Goal: Register for event/course

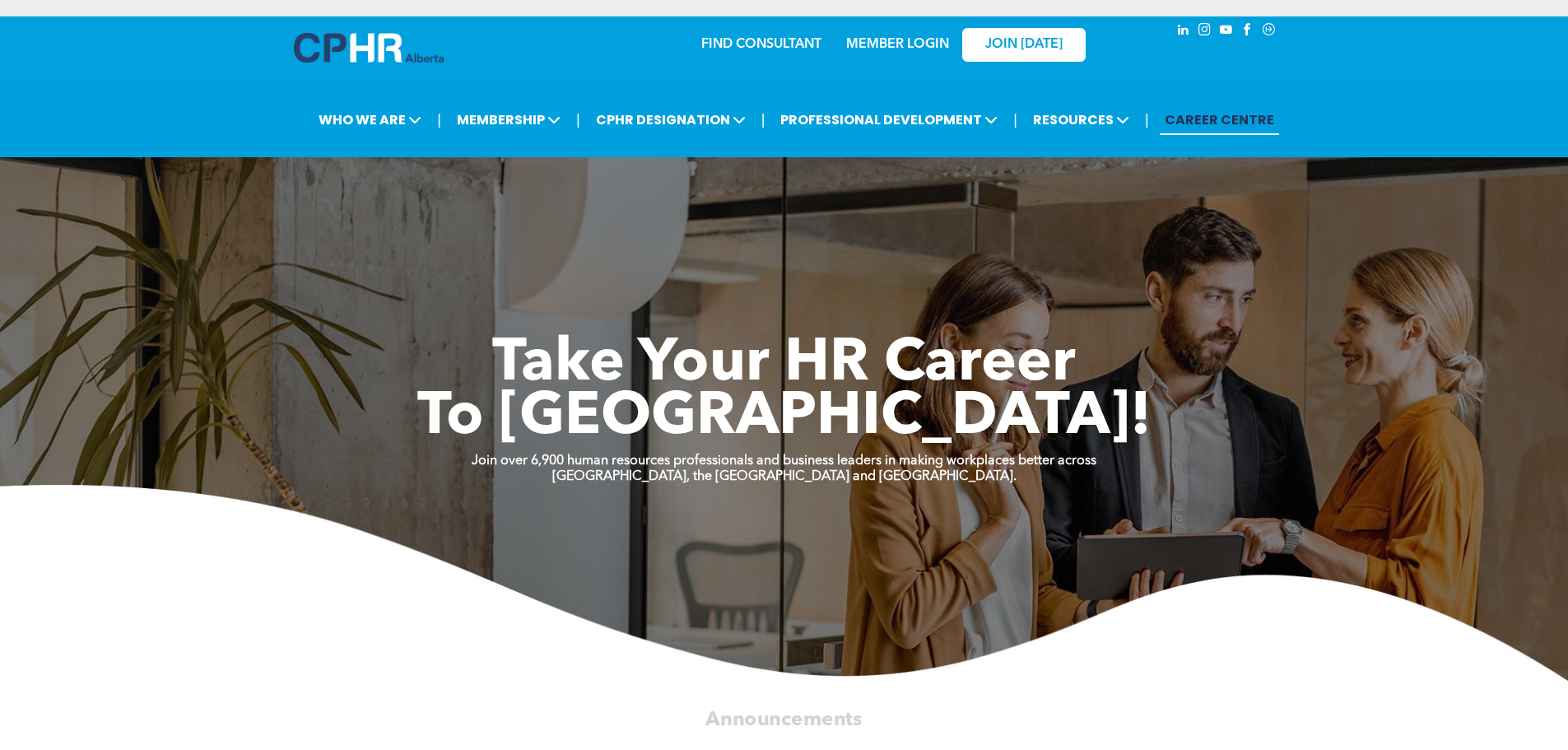
click at [904, 39] on link "MEMBER LOGIN" at bounding box center [898, 44] width 103 height 13
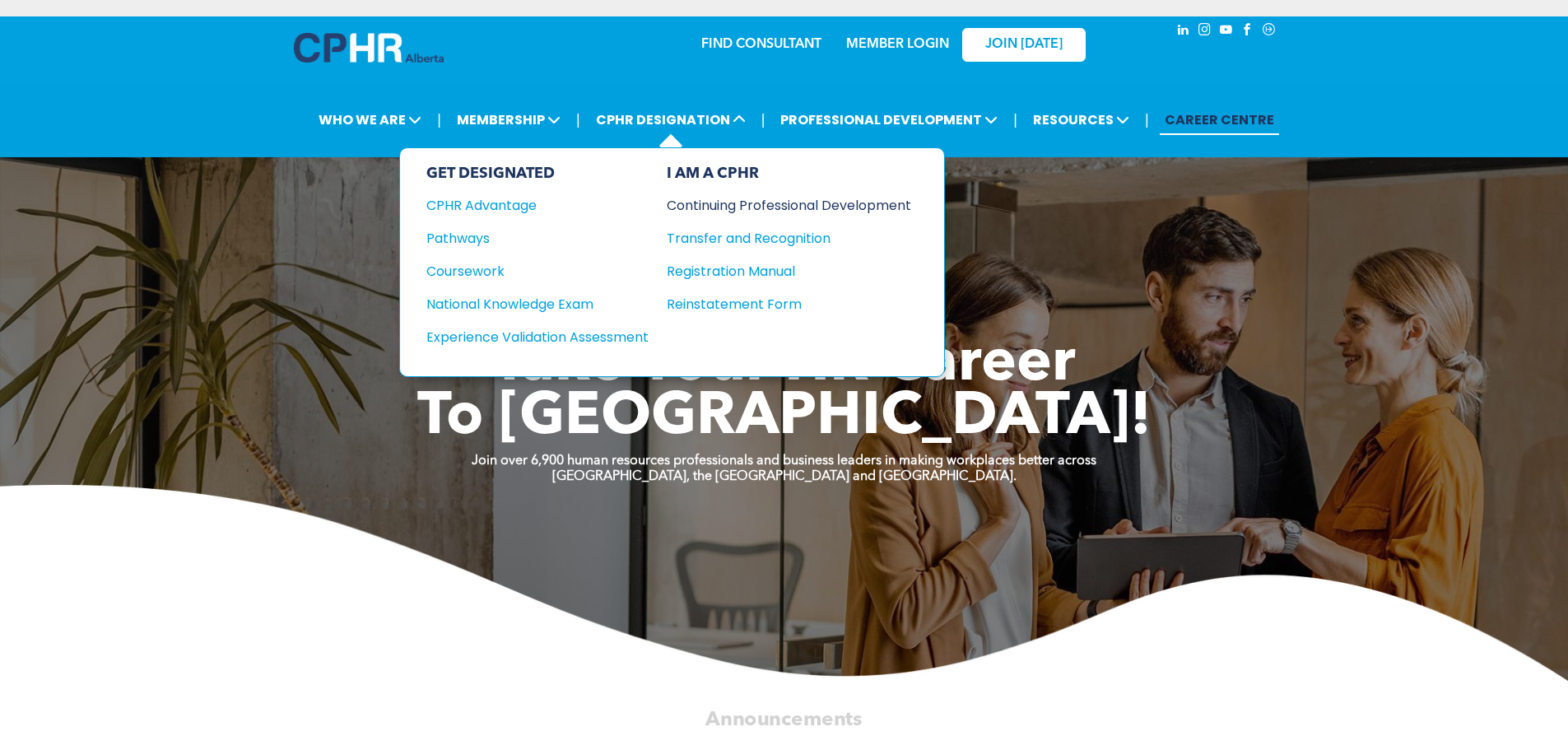
click at [745, 199] on div "Continuing Professional Development" at bounding box center [777, 205] width 220 height 21
click at [739, 208] on div "Continuing Professional Development" at bounding box center [777, 205] width 220 height 21
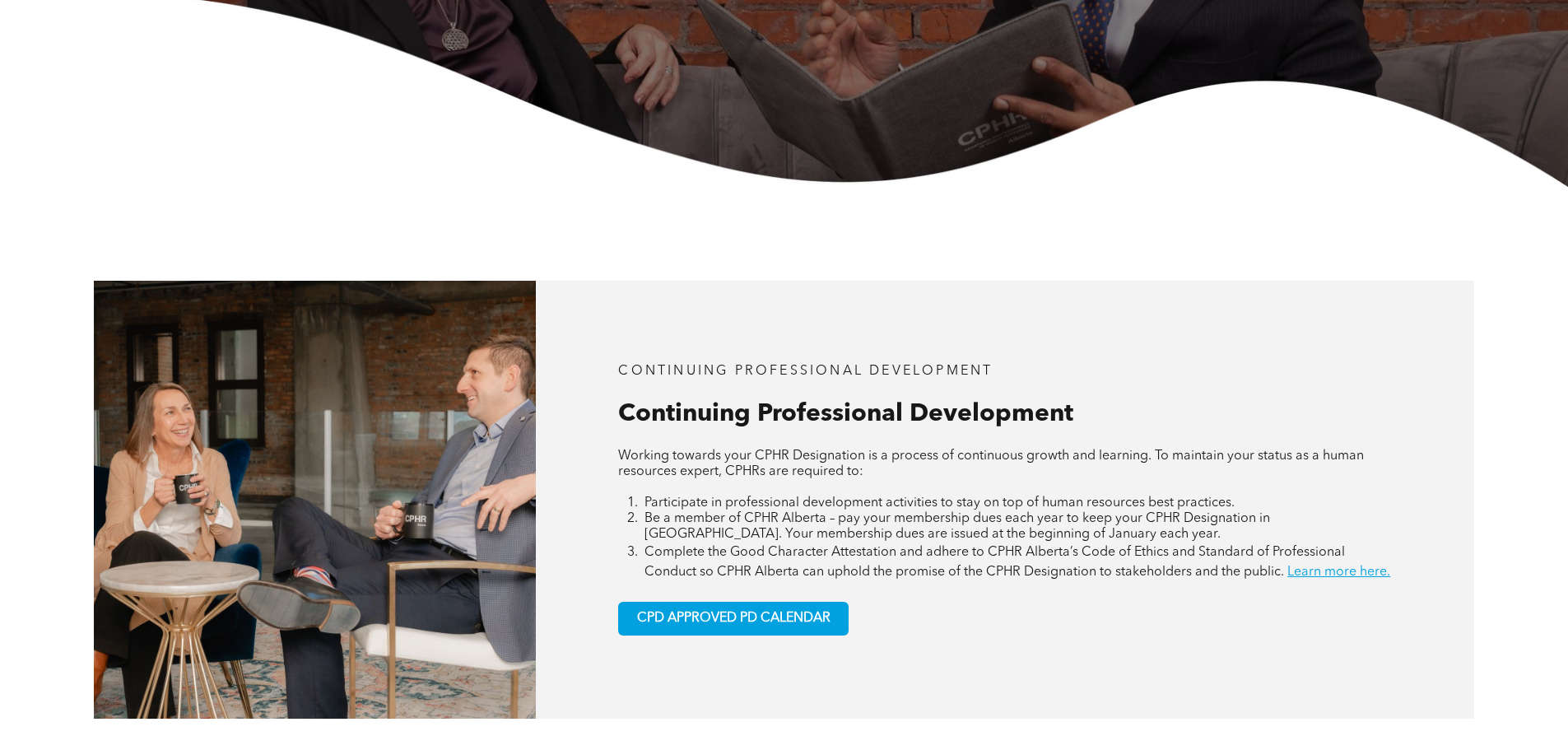
scroll to position [658, 0]
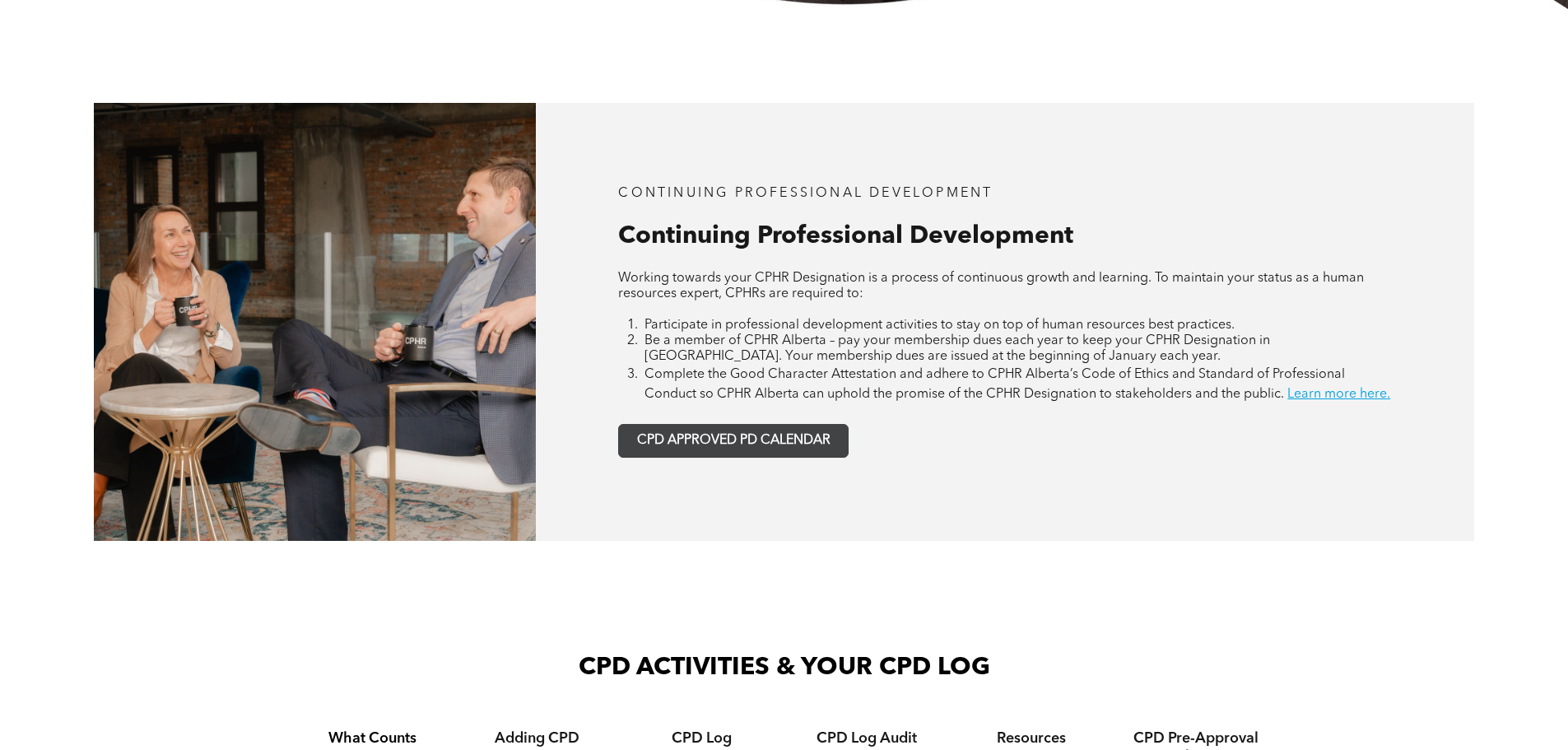
click at [687, 449] on span "CPD APPROVED PD CALENDAR" at bounding box center [733, 440] width 193 height 15
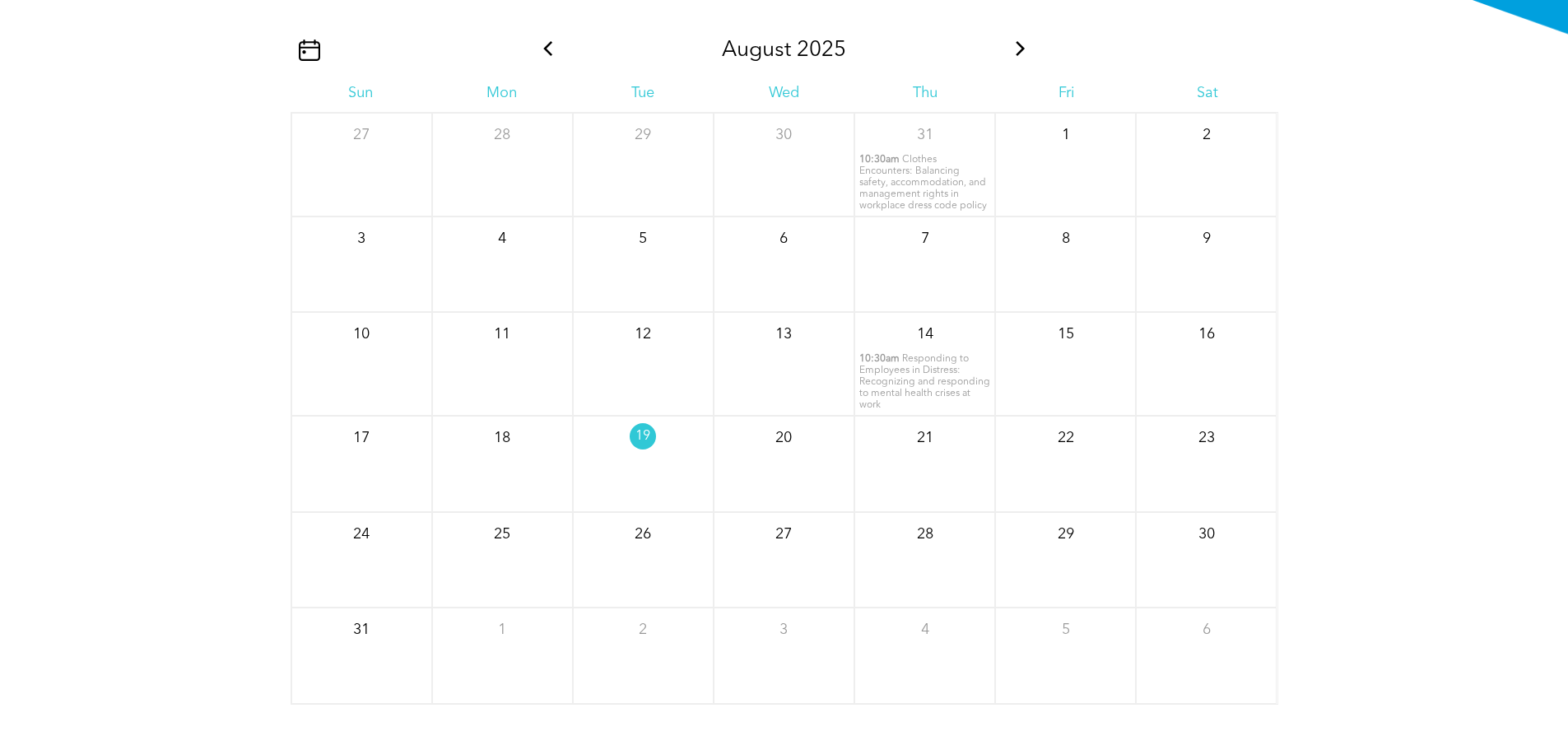
scroll to position [2081, 0]
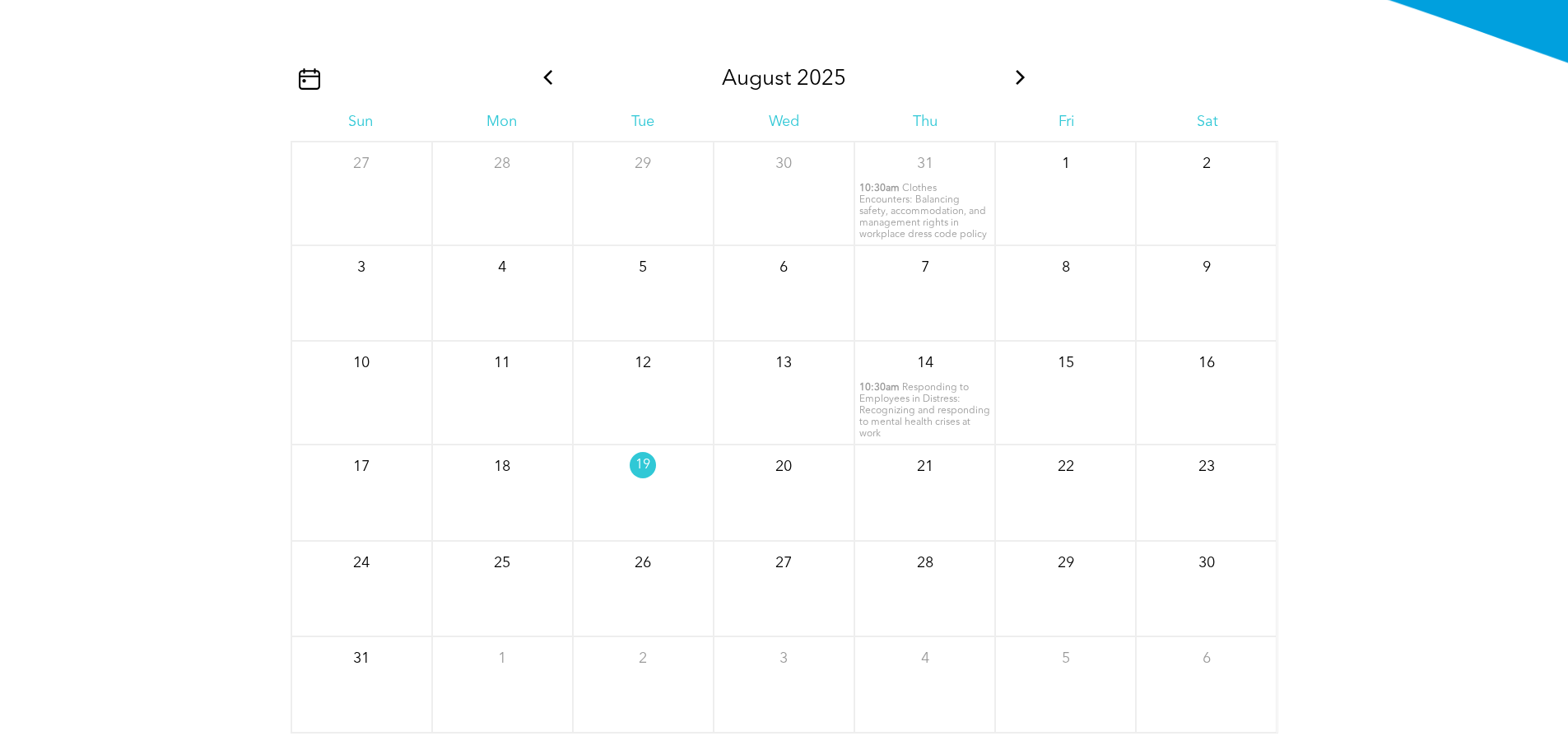
click at [1012, 85] on icon at bounding box center [1020, 77] width 21 height 15
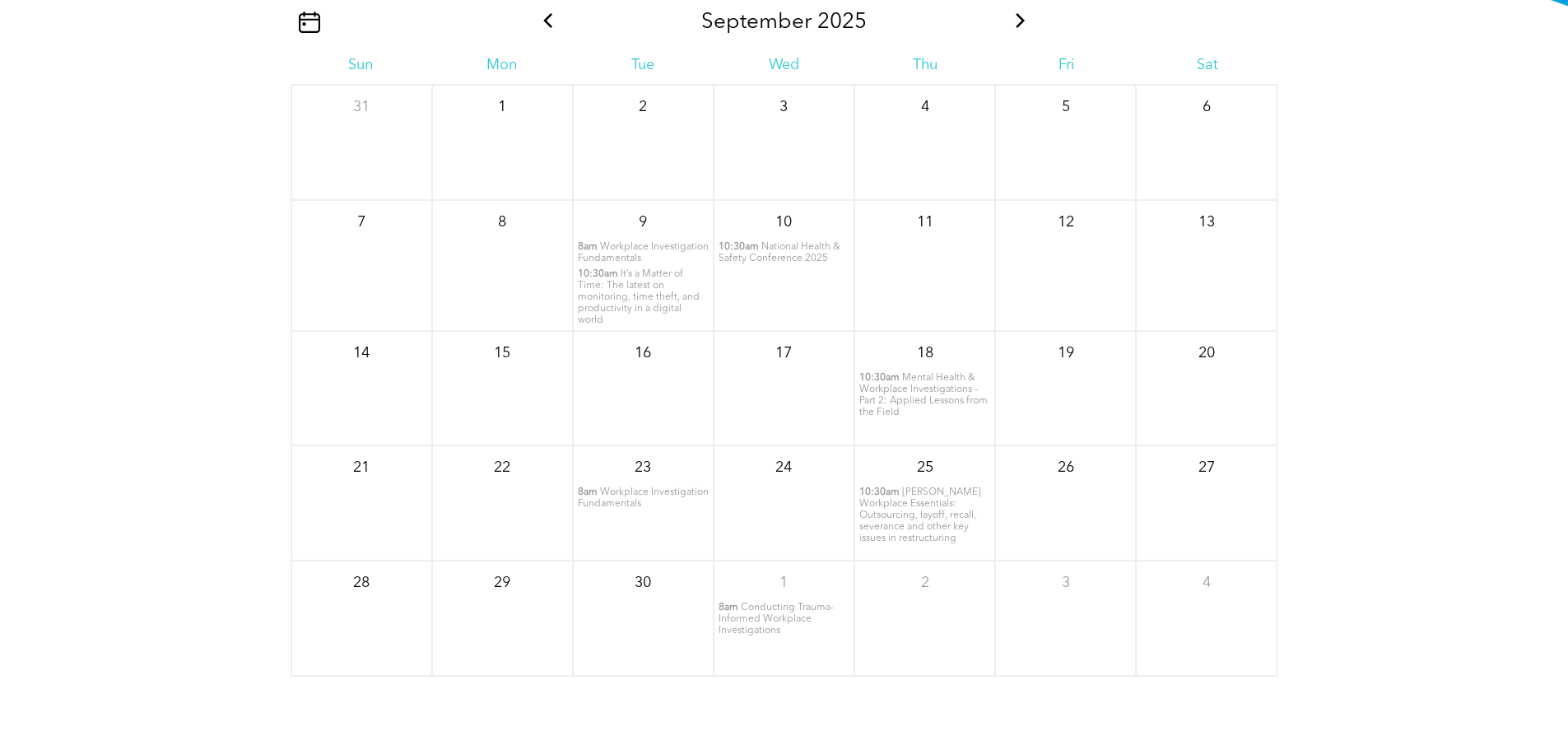
scroll to position [2163, 0]
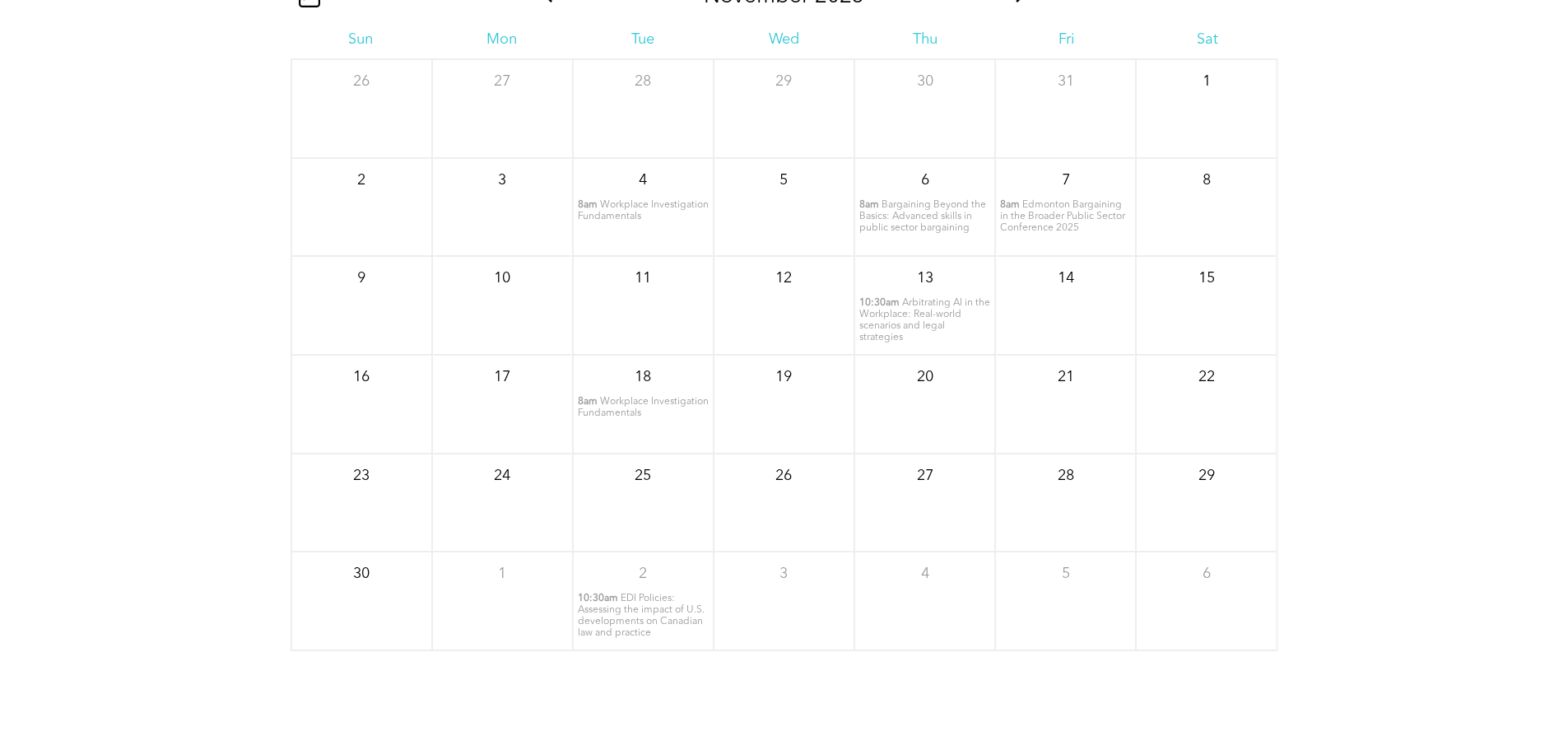
drag, startPoint x: 1018, startPoint y: 9, endPoint x: 1011, endPoint y: 27, distance: 19.3
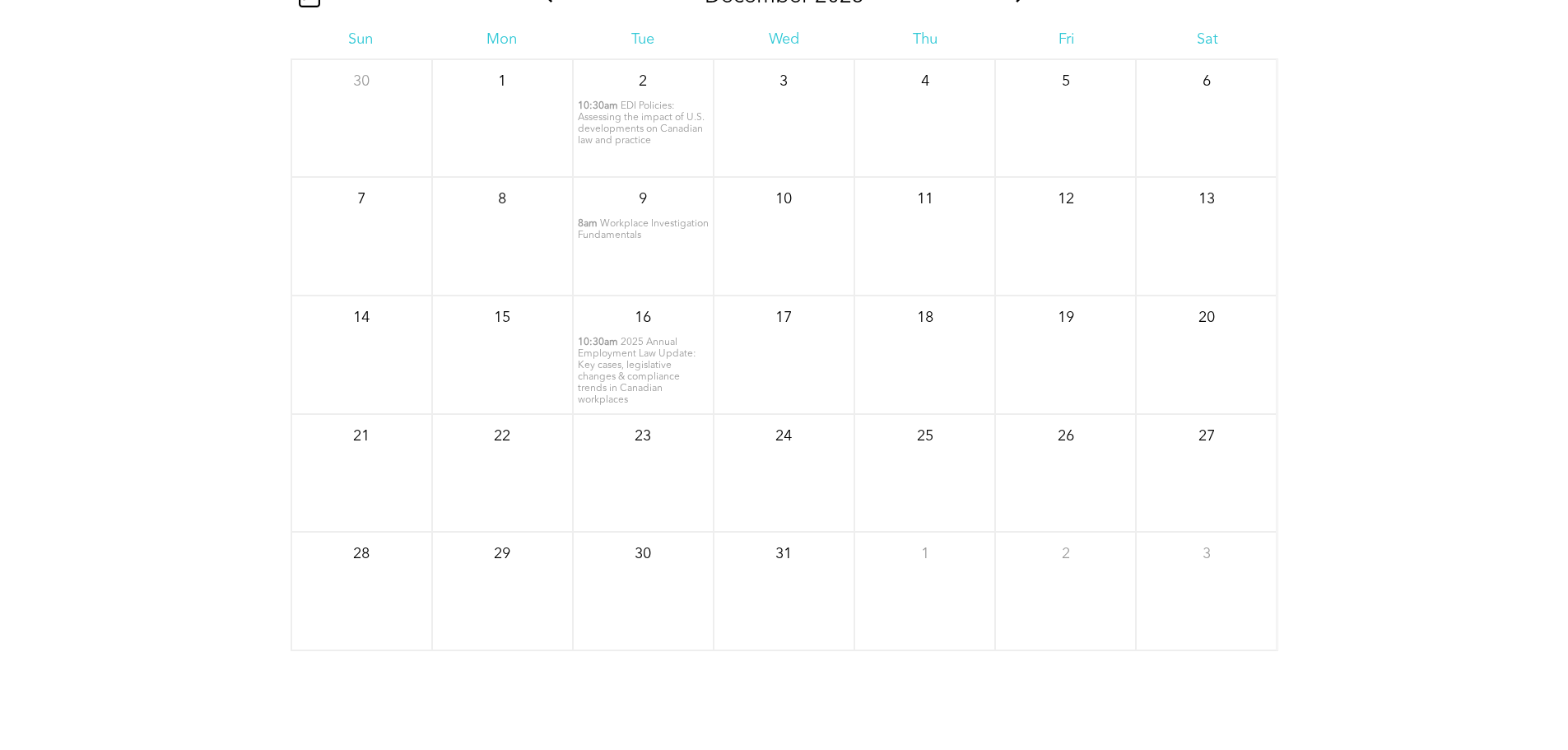
click at [626, 372] on span "2025 Annual Employment Law Update: Key cases, legislative changes & compliance …" at bounding box center [637, 371] width 118 height 68
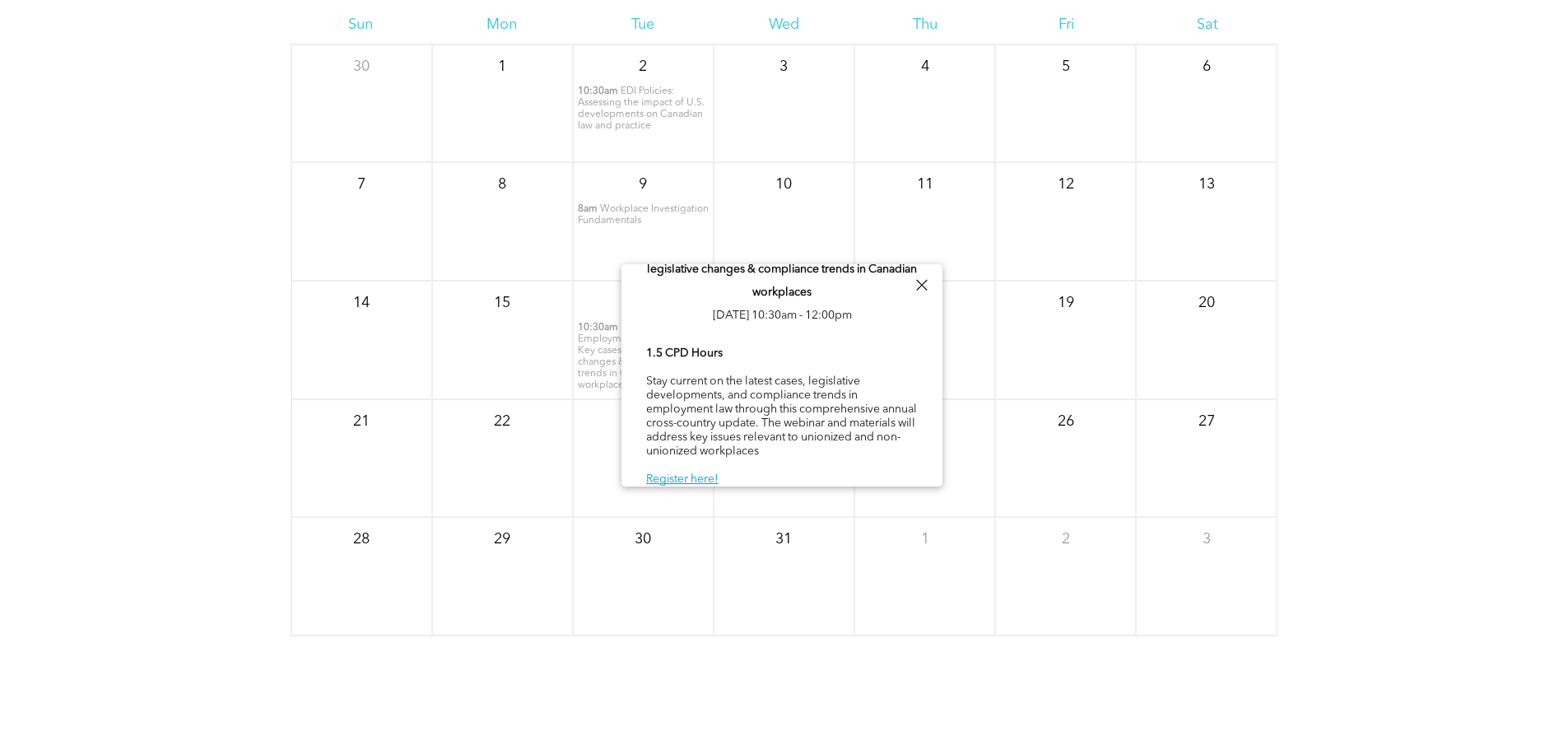
scroll to position [2081, 0]
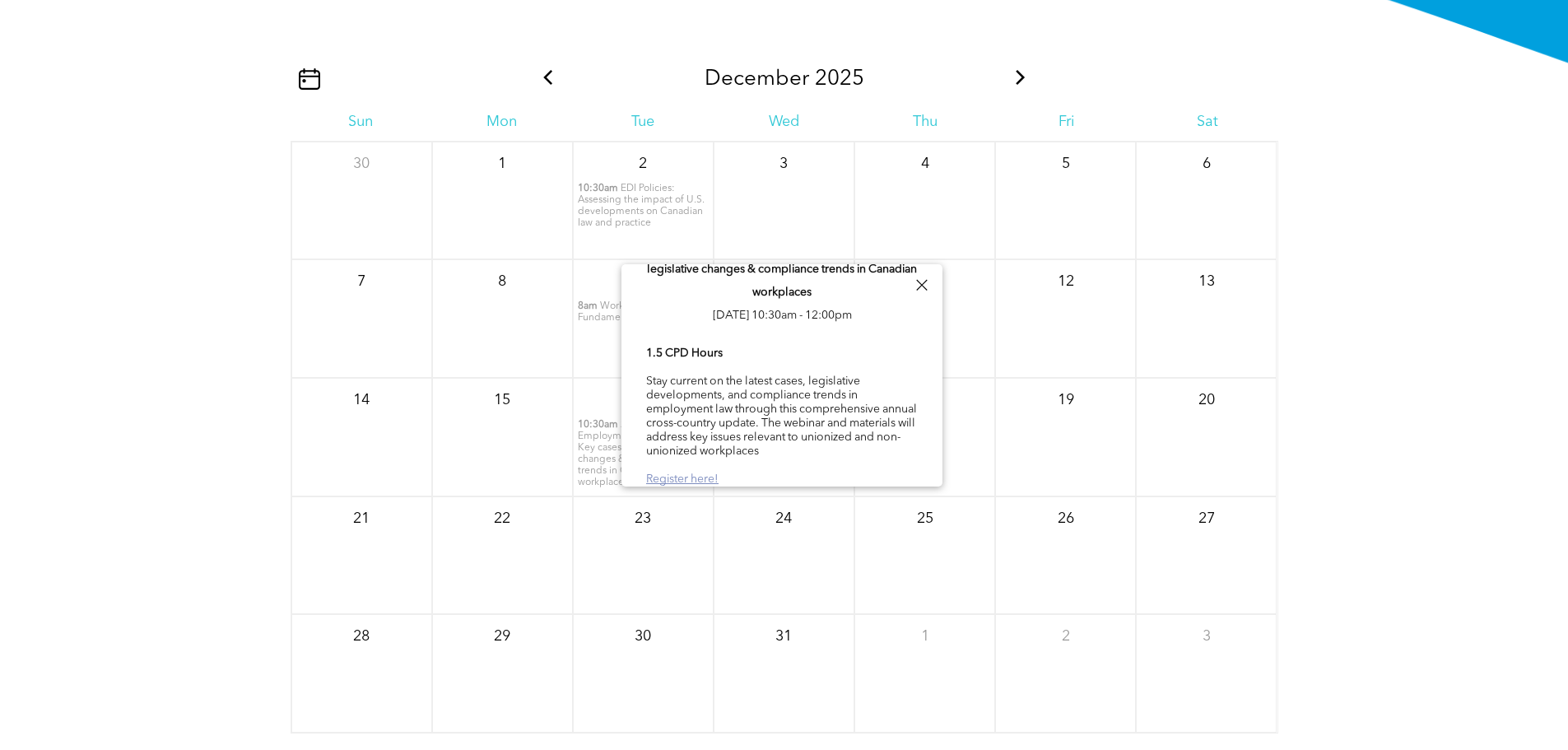
click at [702, 475] on link "Register here!" at bounding box center [682, 478] width 72 height 11
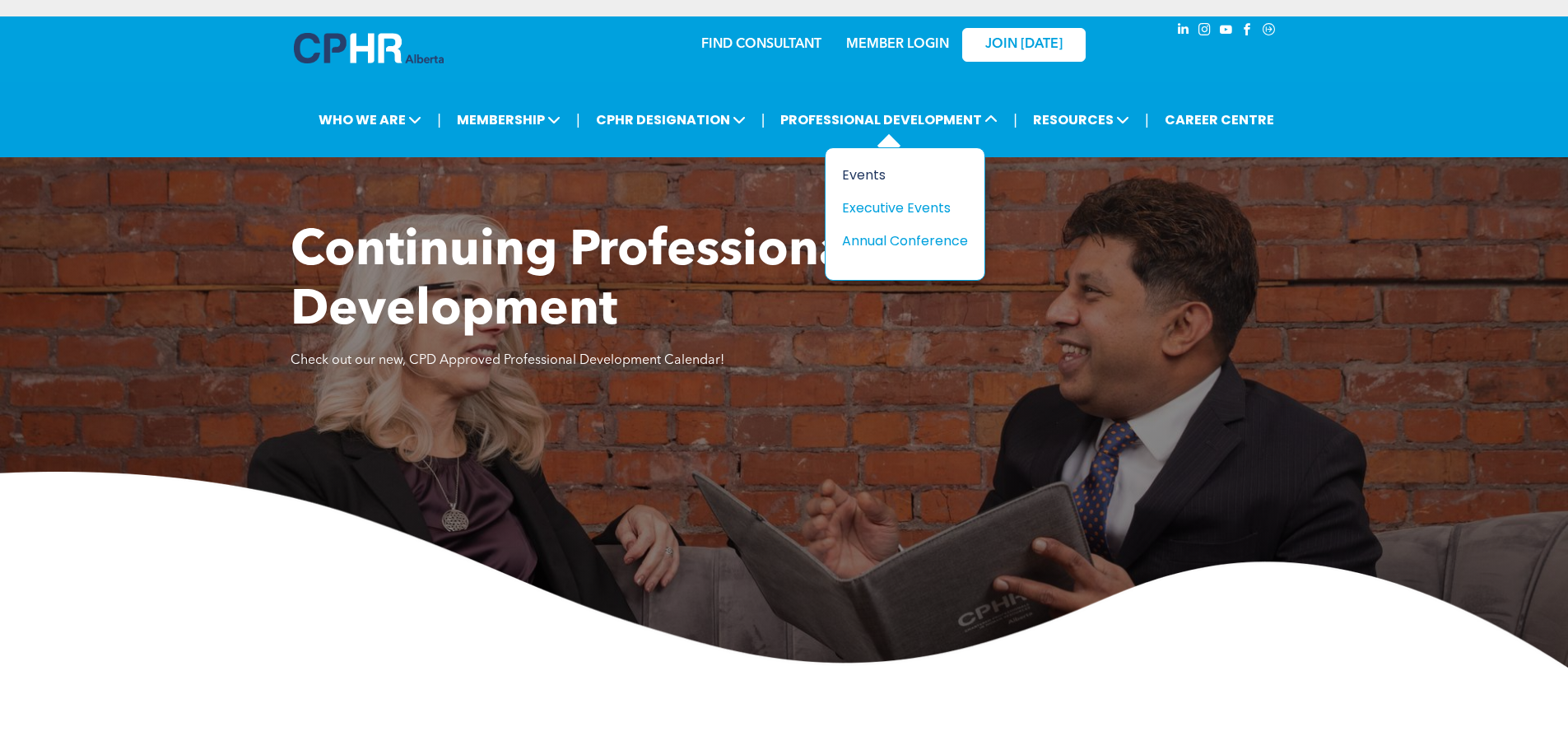
click at [870, 178] on div "Events" at bounding box center [899, 175] width 113 height 21
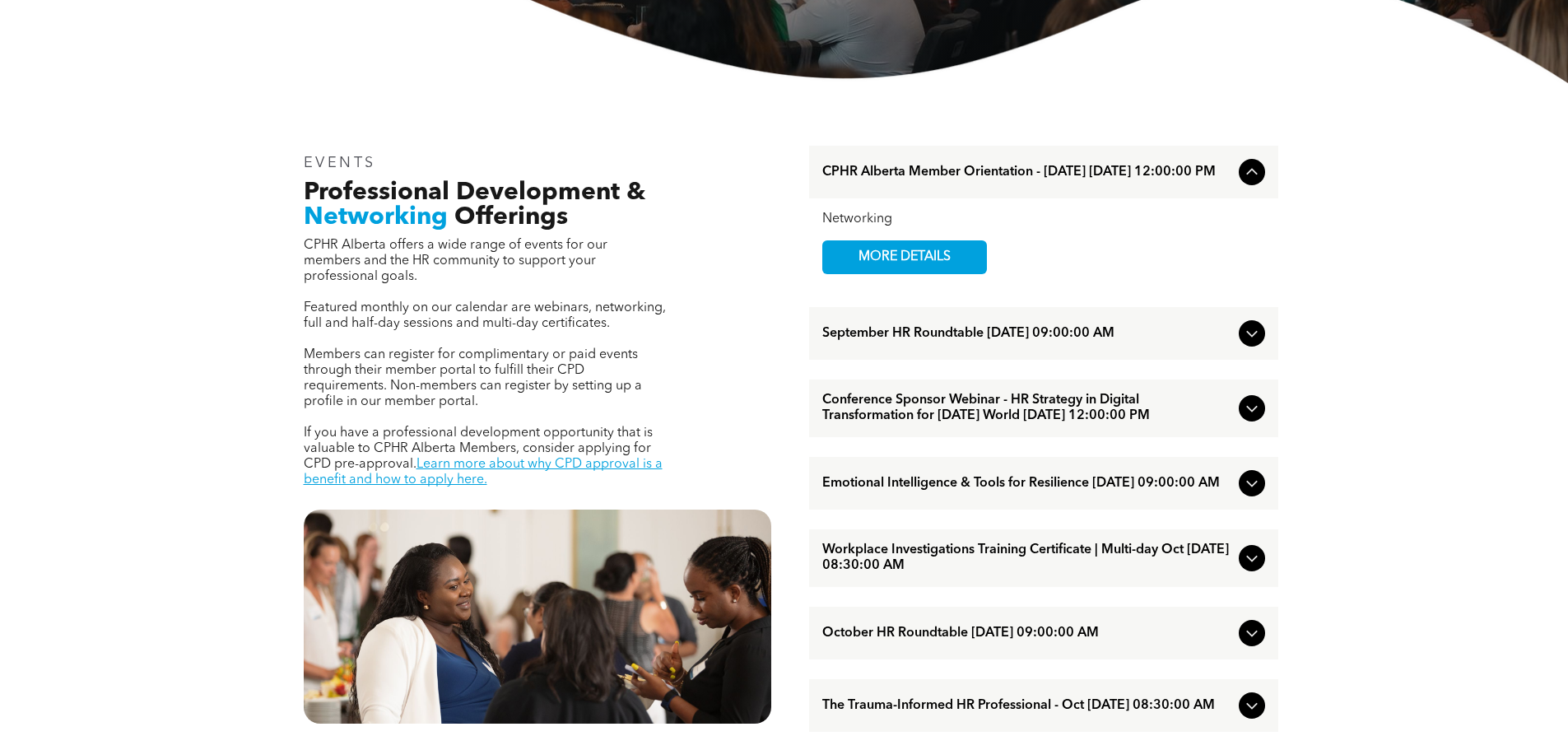
scroll to position [493, 0]
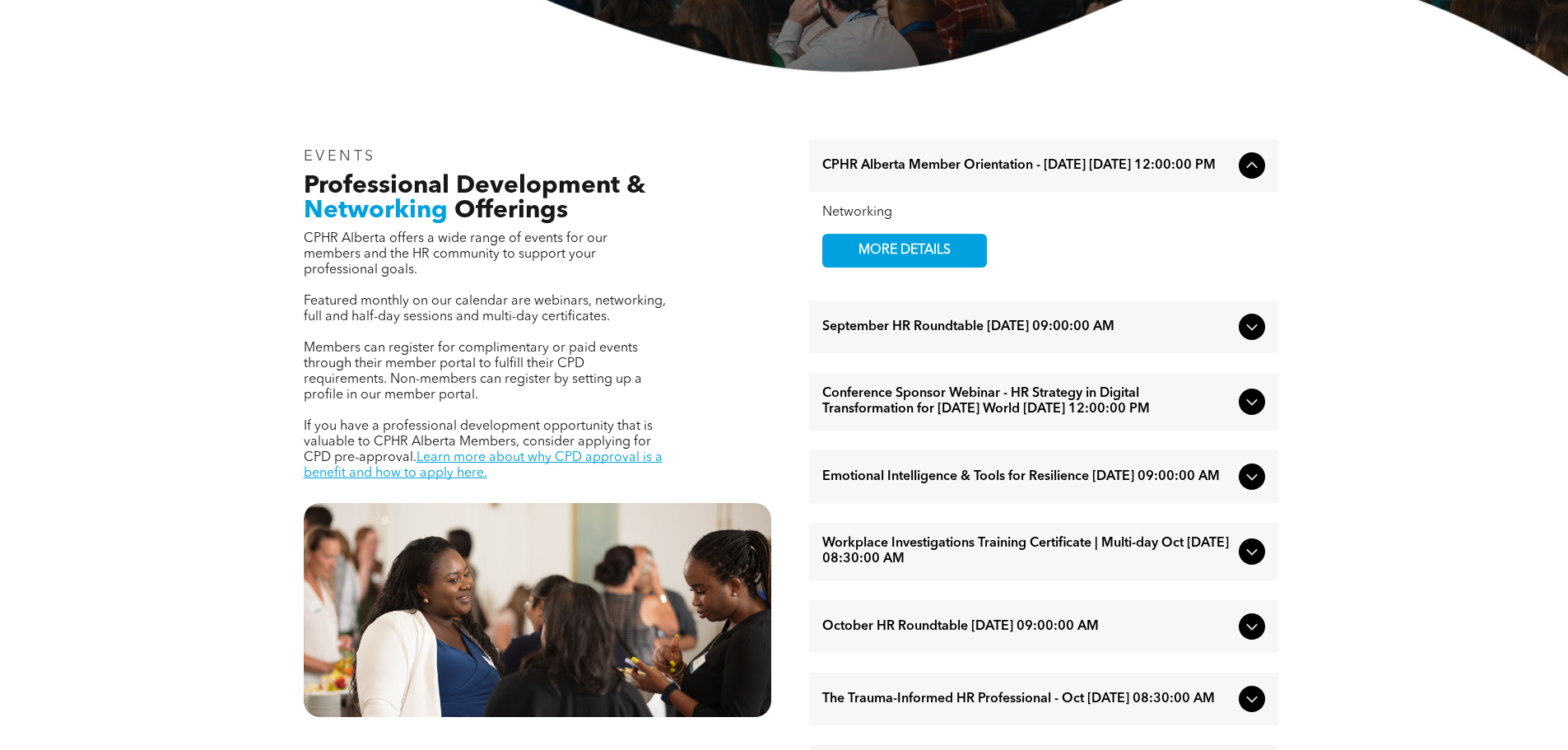
click at [968, 485] on span "Emotional Intelligence & Tools for Resilience [DATE] 09:00:00 AM" at bounding box center [1027, 477] width 410 height 15
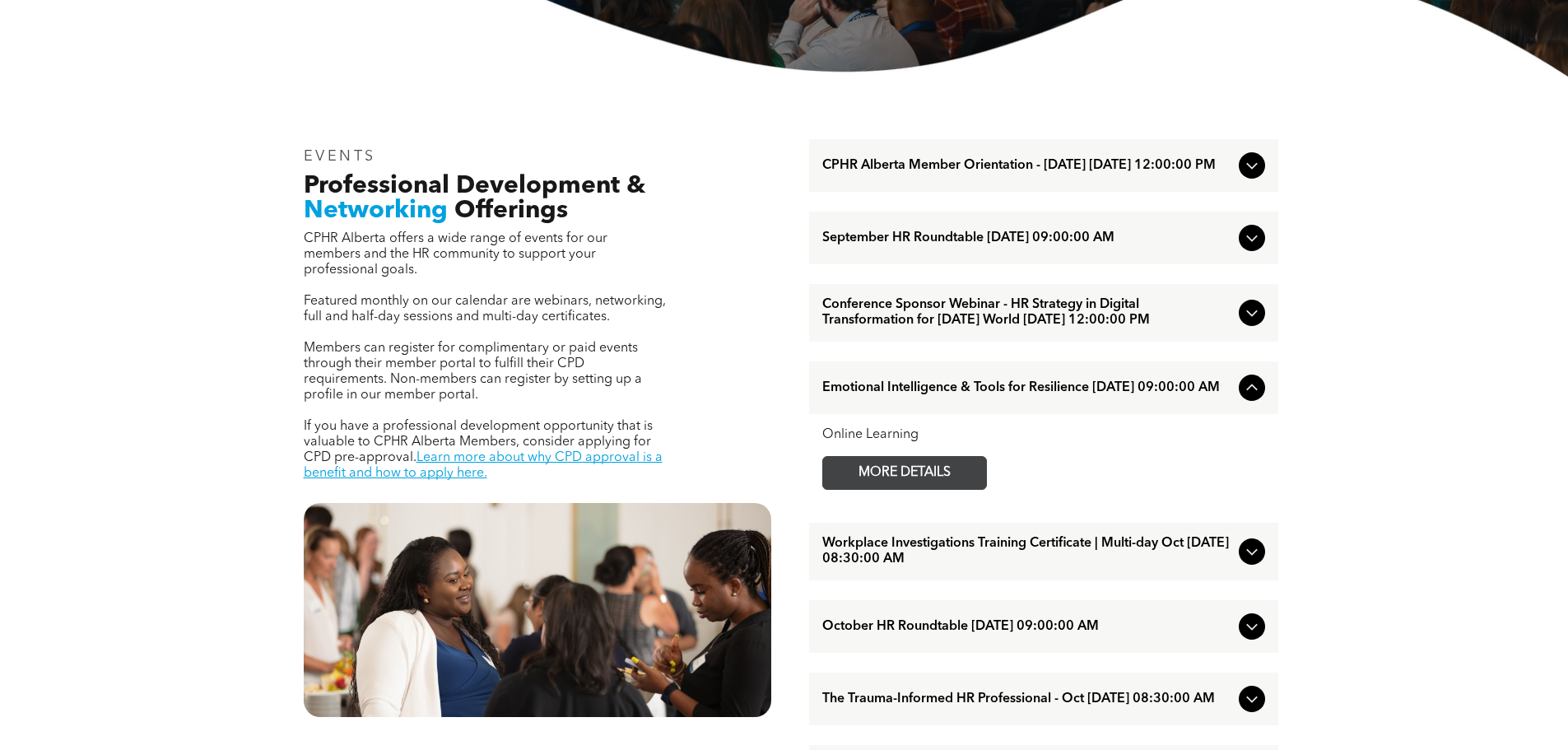
click at [870, 489] on span "MORE DETAILS" at bounding box center [905, 472] width 130 height 32
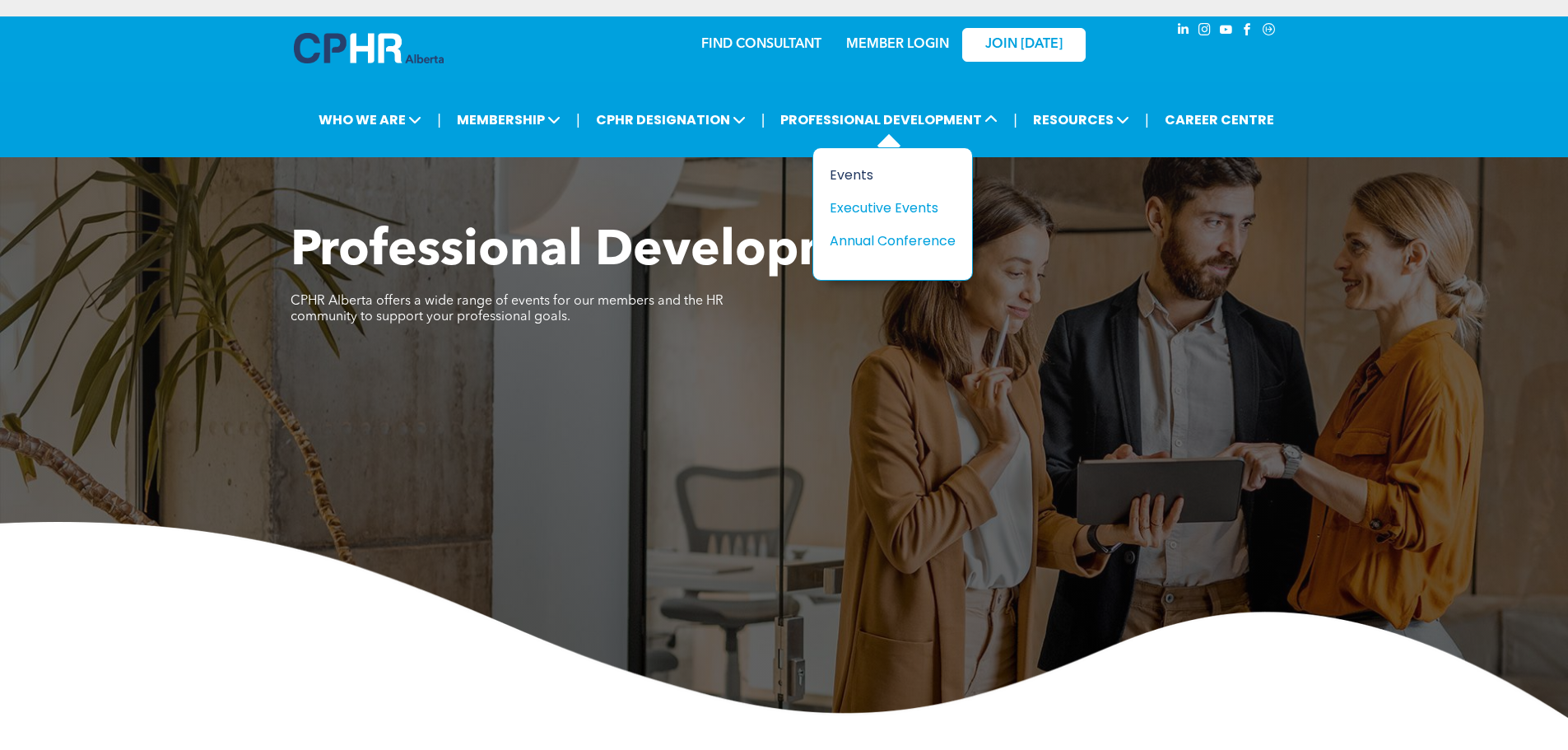
click at [858, 172] on div "Events" at bounding box center [887, 175] width 113 height 21
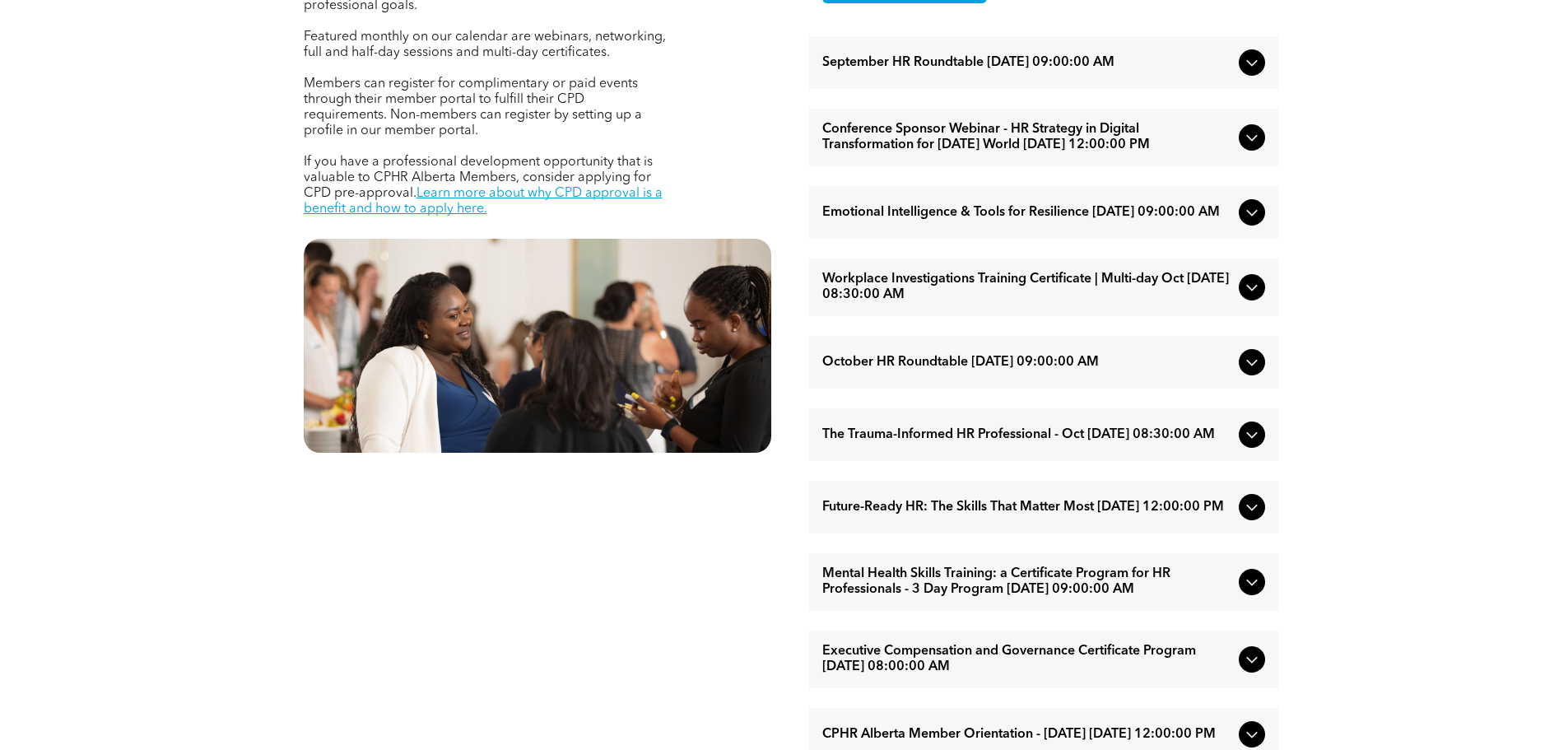
scroll to position [658, 0]
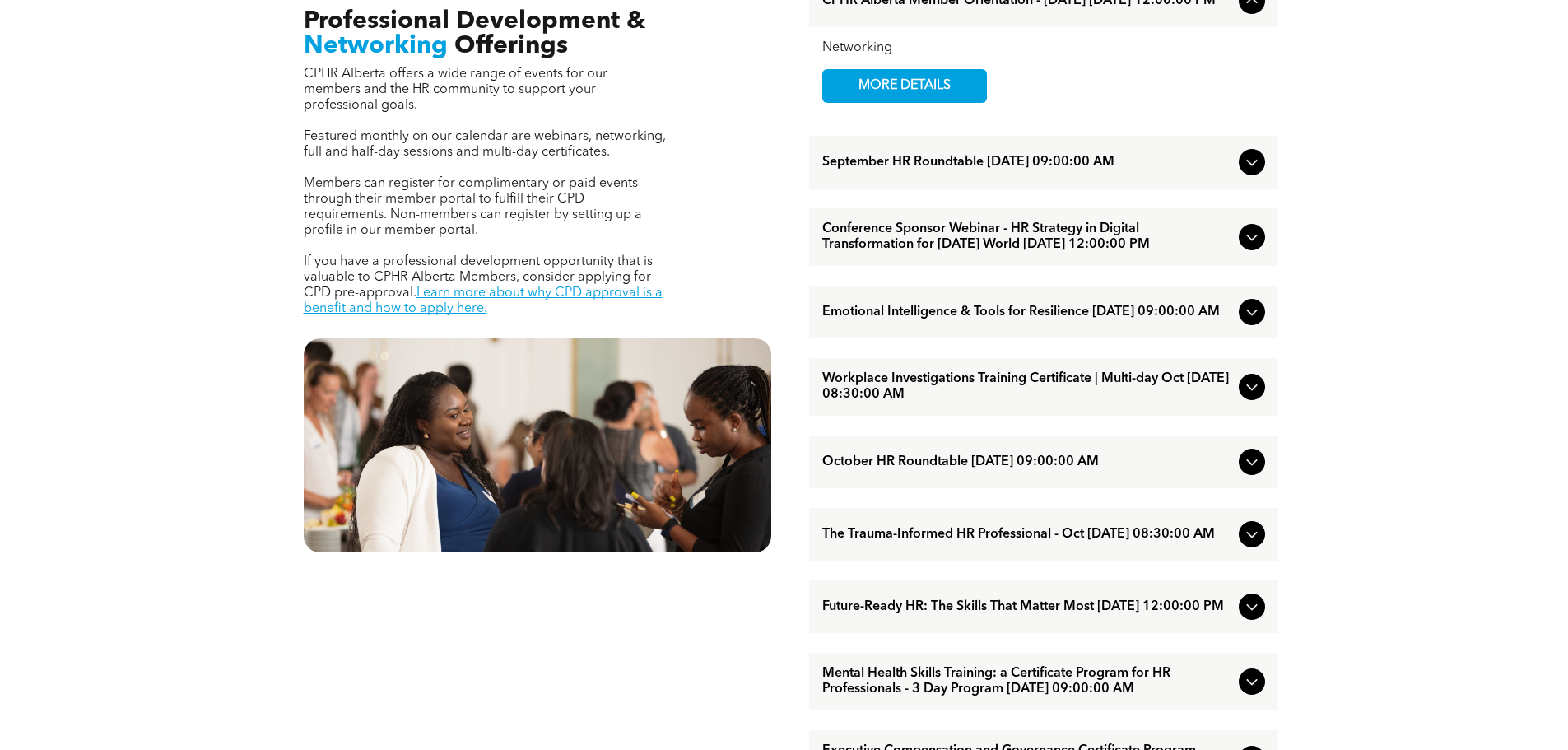
click at [971, 170] on span "September HR Roundtable [DATE] 09:00:00 AM" at bounding box center [1027, 162] width 410 height 15
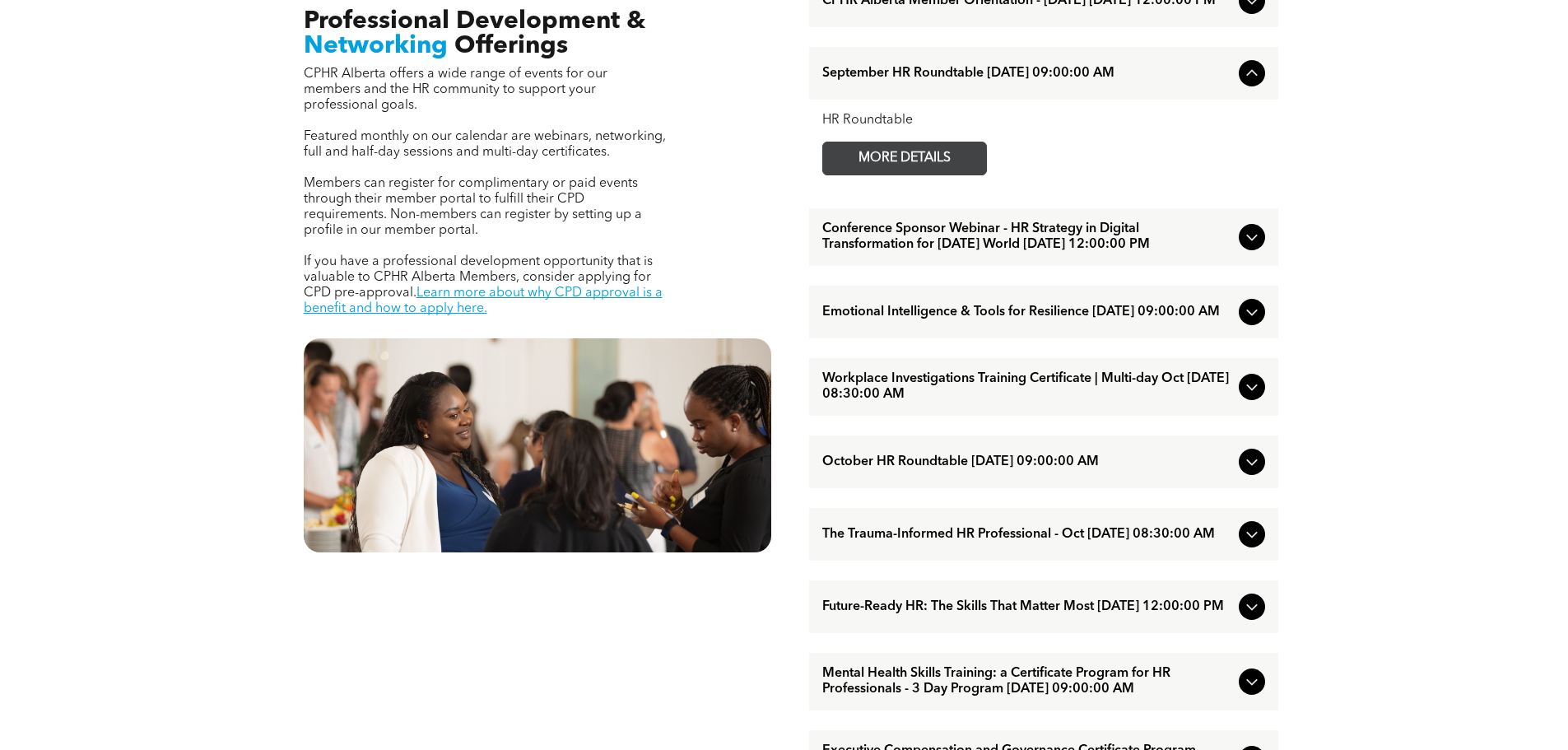
click at [914, 167] on span "MORE DETAILS" at bounding box center [905, 158] width 130 height 32
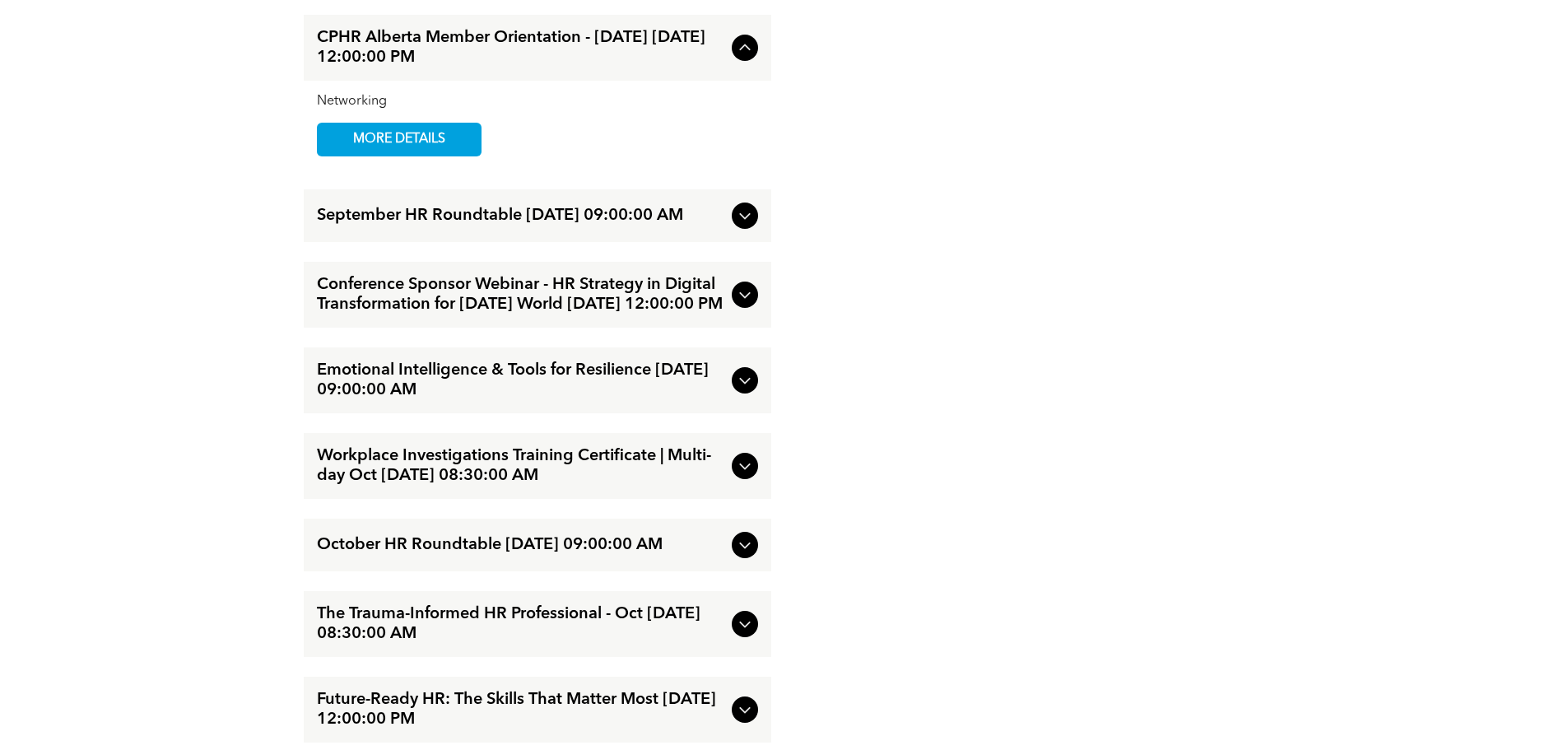
scroll to position [2798, 0]
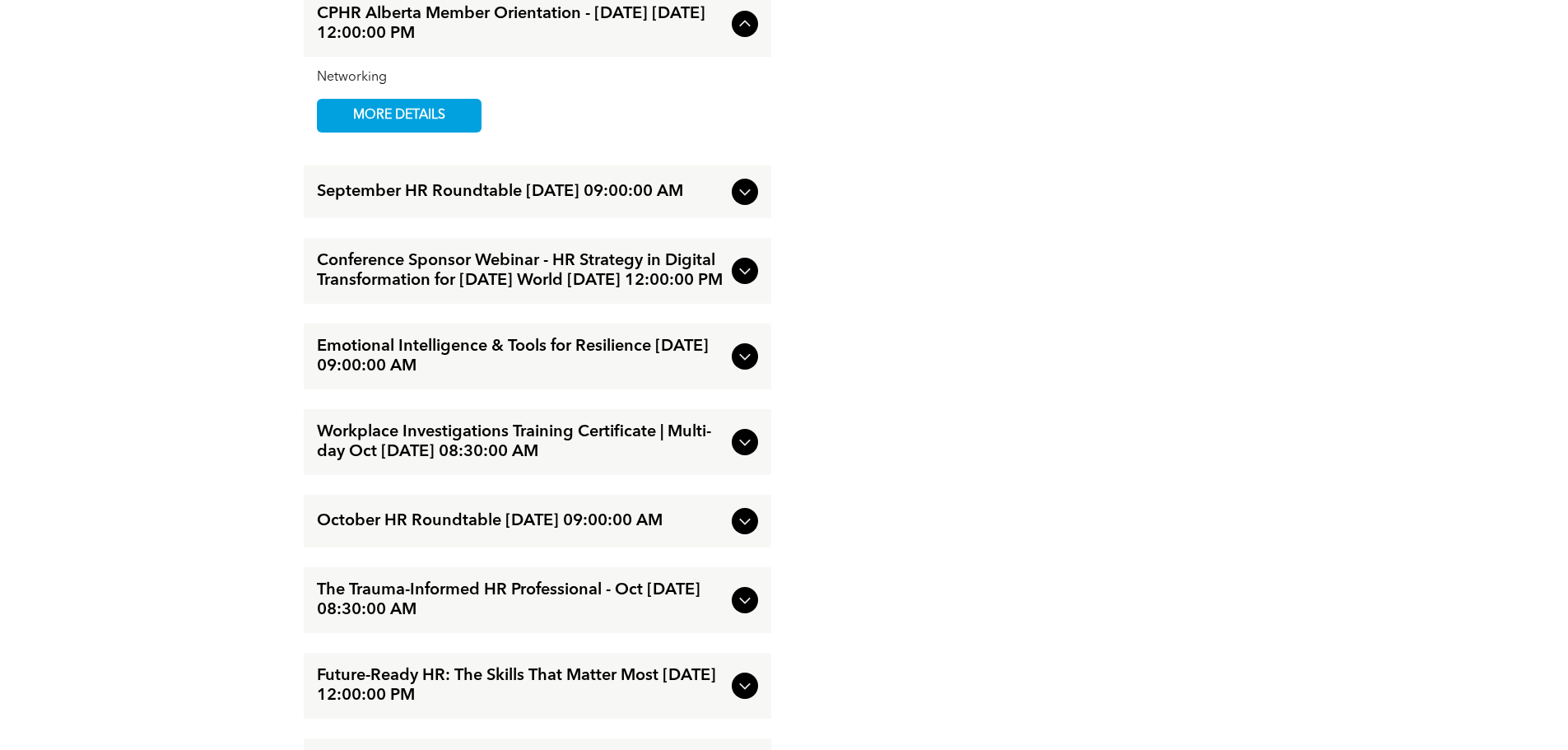
click at [735, 531] on icon at bounding box center [744, 521] width 20 height 20
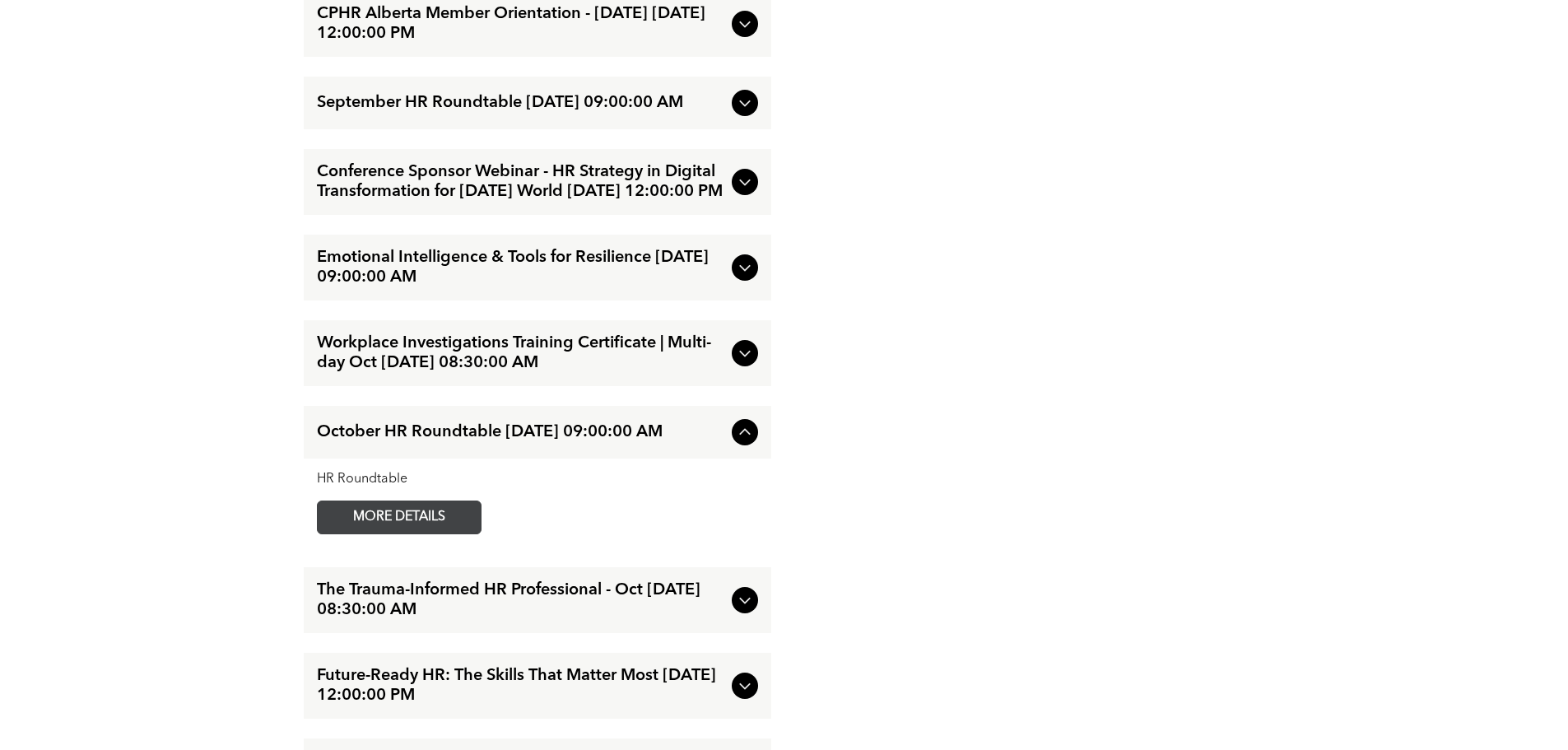
click at [406, 533] on span "MORE DETAILS" at bounding box center [399, 517] width 130 height 32
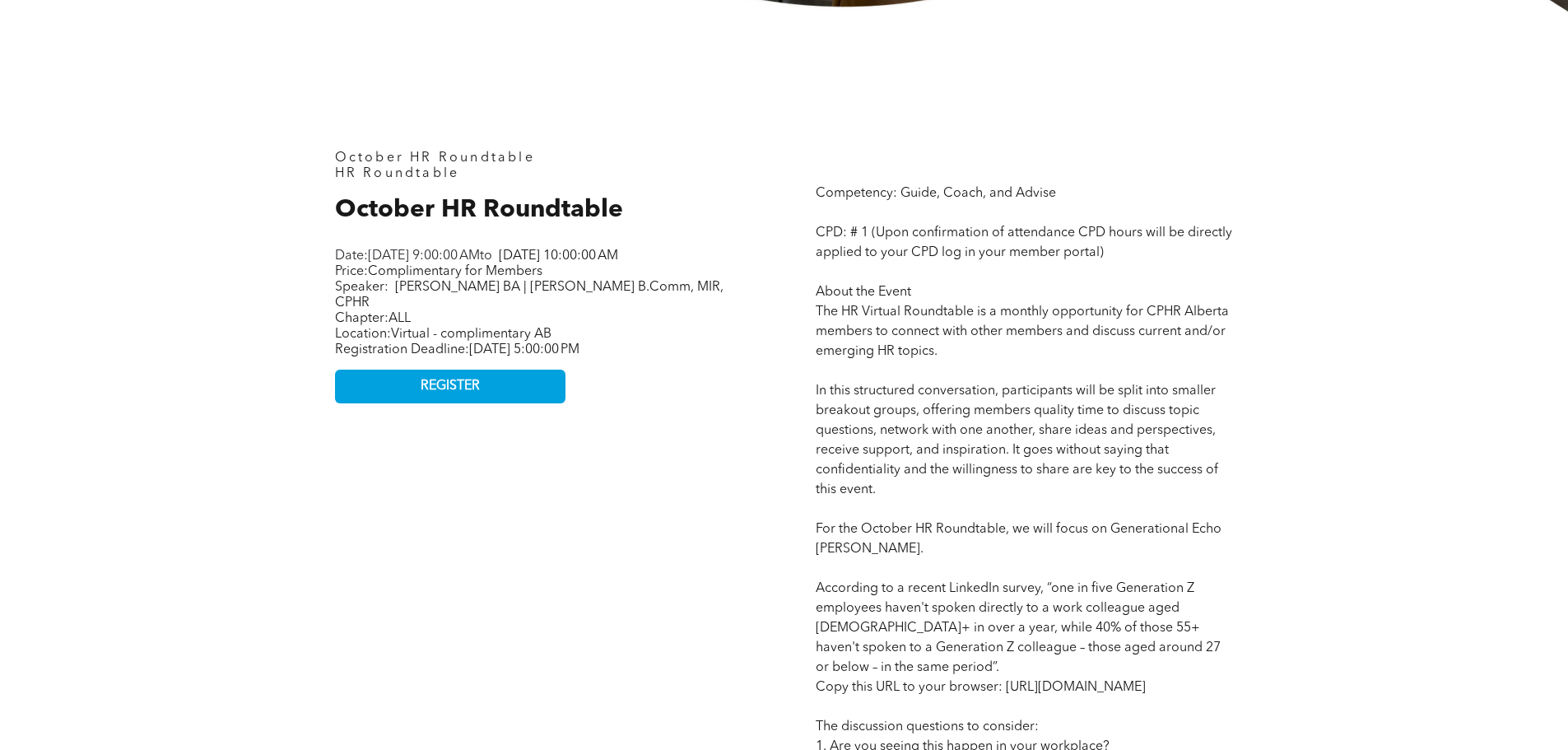
scroll to position [658, 0]
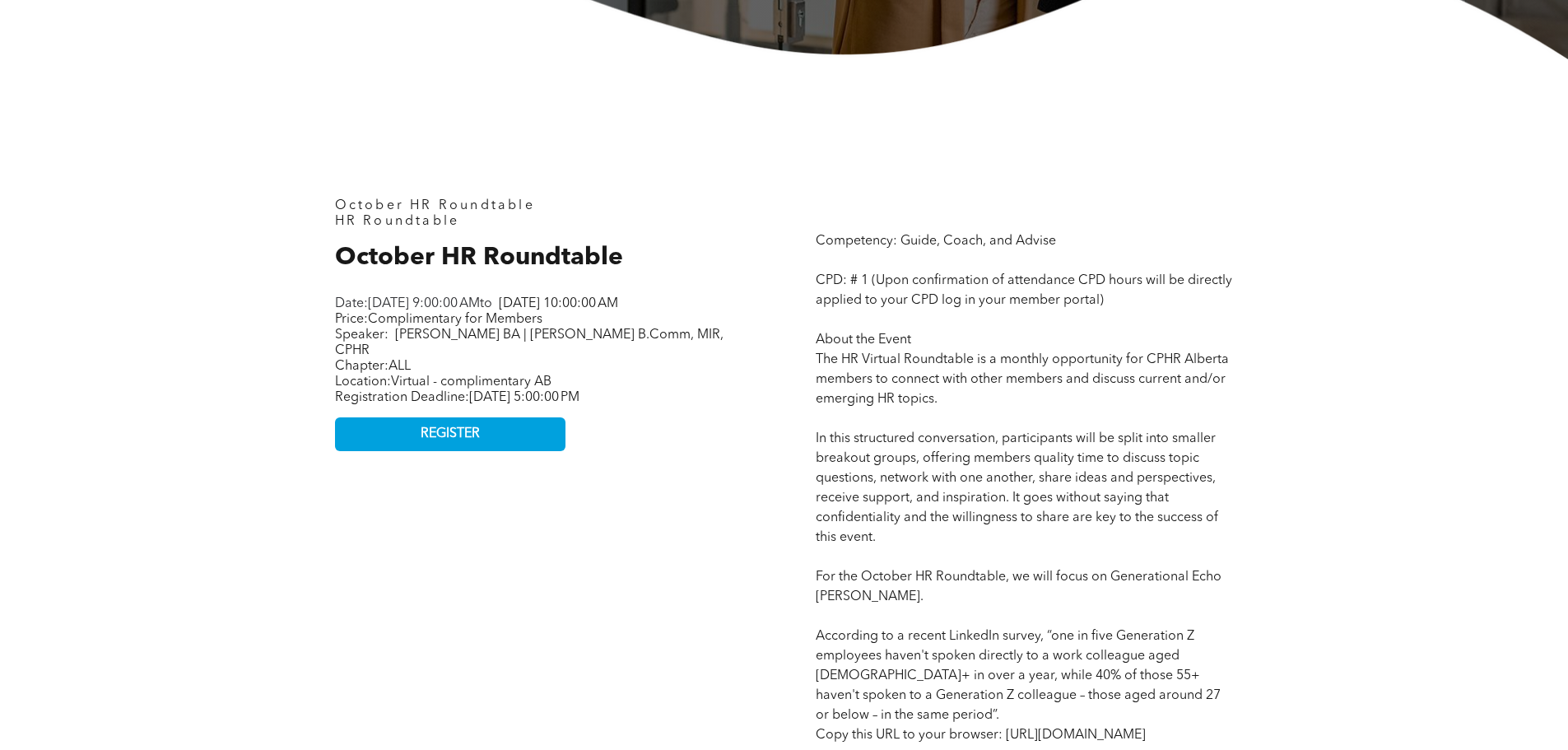
drag, startPoint x: 478, startPoint y: 434, endPoint x: 627, endPoint y: 516, distance: 170.1
click at [480, 434] on link "REGISTER" at bounding box center [450, 433] width 231 height 33
